Goal: Information Seeking & Learning: Learn about a topic

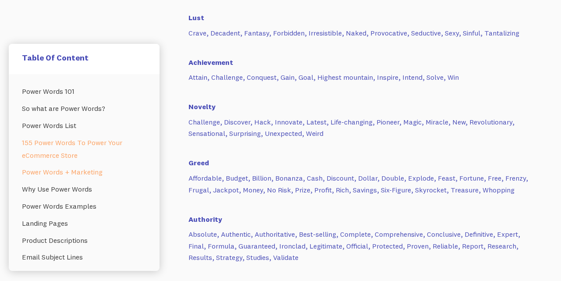
click at [79, 175] on link "Power Words + Marketing" at bounding box center [84, 171] width 124 height 17
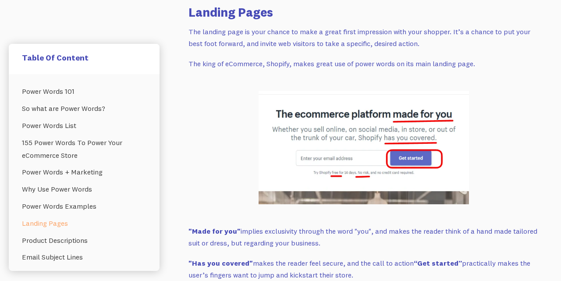
scroll to position [2439, 0]
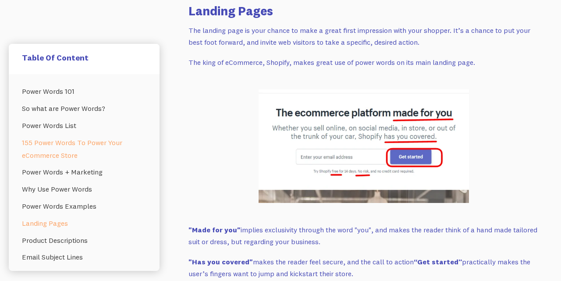
click at [55, 141] on link "155 Power Words To Power Your eCommerce Store" at bounding box center [84, 149] width 124 height 30
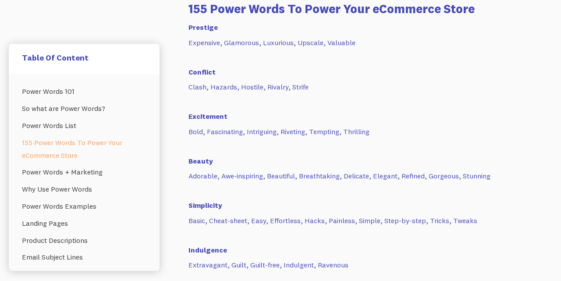
scroll to position [1047, 0]
drag, startPoint x: 189, startPoint y: 42, endPoint x: 219, endPoint y: 42, distance: 29.8
click at [219, 42] on p "Expensive, Glamorous, Luxurious, Upscale, Valuable" at bounding box center [363, 43] width 350 height 12
drag, startPoint x: 325, startPoint y: 43, endPoint x: 355, endPoint y: 43, distance: 30.2
click at [355, 43] on p "Expensive, Glamorous, Luxurious, Upscale, Valuable" at bounding box center [363, 43] width 350 height 12
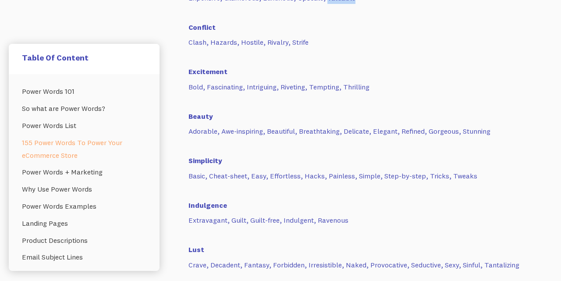
scroll to position [1092, 0]
drag, startPoint x: 206, startPoint y: 85, endPoint x: 242, endPoint y: 85, distance: 35.9
click at [242, 85] on p "Bold, Fascinating, Intriguing, Riveting, Tempting, Thrilling" at bounding box center [363, 87] width 350 height 12
click at [247, 86] on p "Bold, Fascinating, Intriguing, Riveting, Tempting, Thrilling" at bounding box center [363, 87] width 350 height 12
drag, startPoint x: 189, startPoint y: 86, endPoint x: 204, endPoint y: 87, distance: 15.4
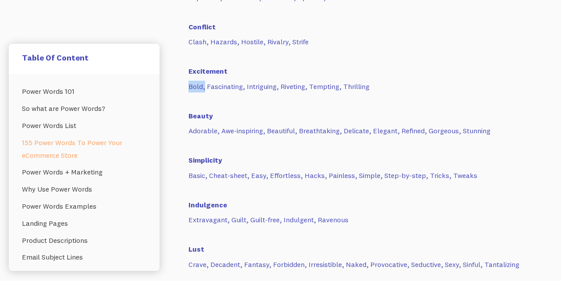
click at [204, 87] on p "Bold, Fascinating, Intriguing, Riveting, Tempting, Thrilling" at bounding box center [363, 87] width 350 height 12
click at [189, 87] on p "Bold, Fascinating, Intriguing, Riveting, Tempting, Thrilling" at bounding box center [363, 87] width 350 height 12
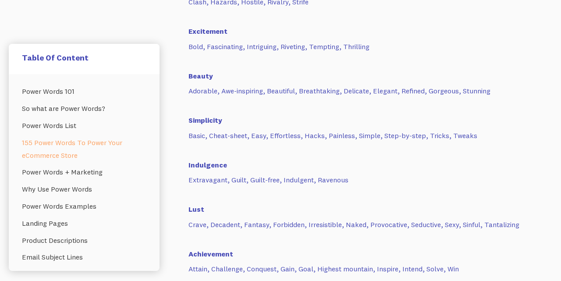
scroll to position [1140, 0]
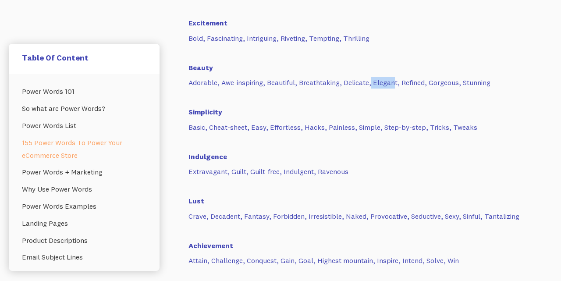
drag, startPoint x: 371, startPoint y: 85, endPoint x: 392, endPoint y: 85, distance: 21.5
click at [392, 85] on p "Adorable, Awe-inspiring, Beautiful, Breathtaking, Delicate, Elegant, Refined, G…" at bounding box center [363, 83] width 350 height 12
drag, startPoint x: 400, startPoint y: 82, endPoint x: 422, endPoint y: 83, distance: 21.9
click at [422, 83] on p "Adorable, Awe-inspiring, Beautiful, Breathtaking, Delicate, Elegant, Refined, G…" at bounding box center [363, 83] width 350 height 12
drag, startPoint x: 372, startPoint y: 82, endPoint x: 425, endPoint y: 84, distance: 52.6
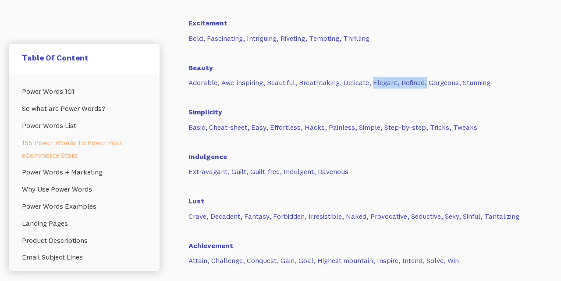
click at [425, 84] on p "Adorable, Awe-inspiring, Beautiful, Breathtaking, Delicate, Elegant, Refined, G…" at bounding box center [363, 83] width 350 height 12
click at [363, 97] on h6 "Simplicity" at bounding box center [363, 107] width 350 height 20
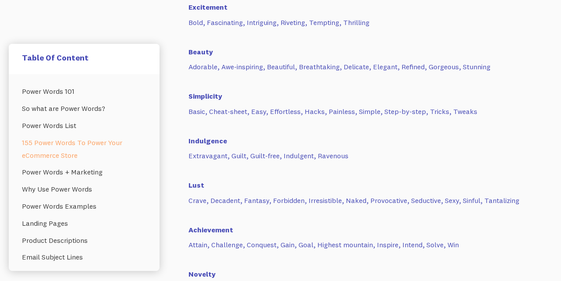
scroll to position [1160, 0]
